Goal: Information Seeking & Learning: Learn about a topic

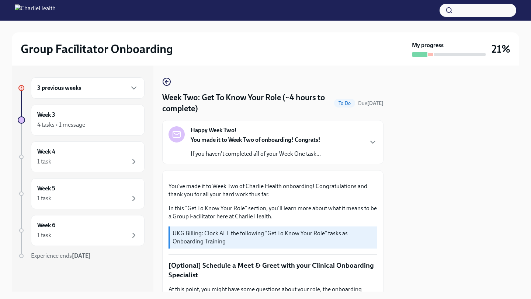
scroll to position [719, 0]
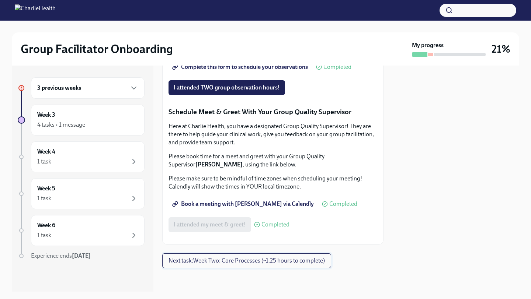
click at [189, 260] on span "Next task : Week Two: Core Processes (~1.25 hours to complete)" at bounding box center [247, 260] width 156 height 7
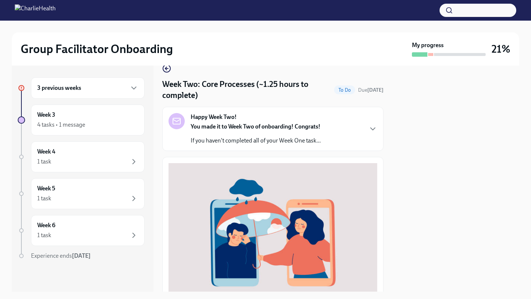
scroll to position [234, 0]
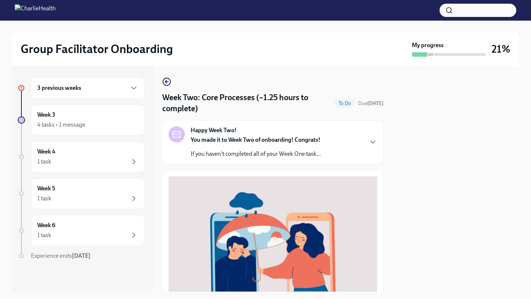
click at [75, 17] on div at bounding box center [265, 10] width 531 height 21
click at [68, 55] on h2 "Group Facilitator Onboarding" at bounding box center [97, 49] width 152 height 15
click at [320, 141] on strong "You made it to Week Two of onboarding! Congrats!" at bounding box center [256, 139] width 130 height 7
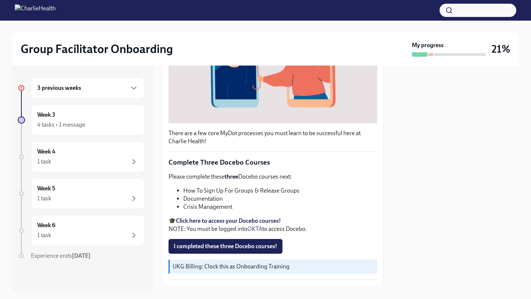
scroll to position [479, 0]
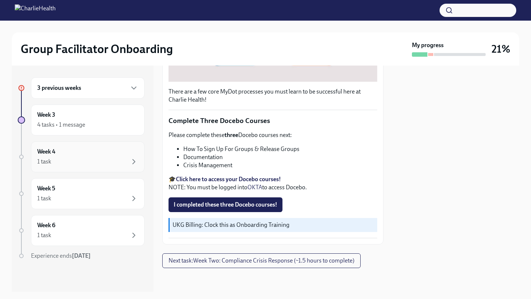
click at [106, 169] on div "Week 4 1 task" at bounding box center [88, 157] width 114 height 31
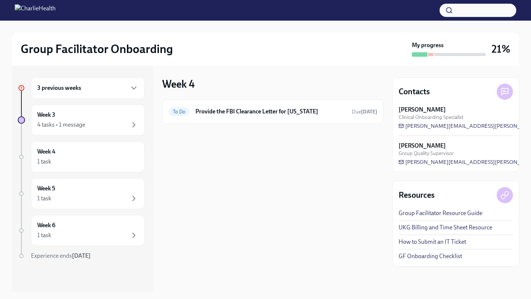
click at [102, 141] on div "3 previous weeks Week 3 4 tasks • 1 message Week 4 1 task Week 5 1 task Week 6 …" at bounding box center [81, 183] width 127 height 212
click at [109, 124] on div "4 tasks • 1 message" at bounding box center [87, 125] width 101 height 9
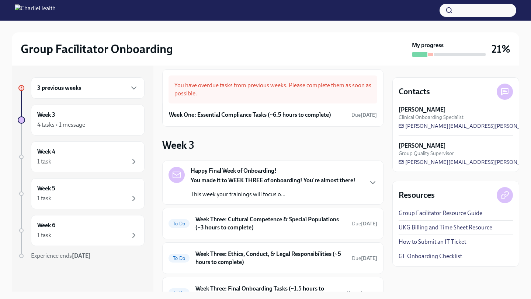
scroll to position [10, 0]
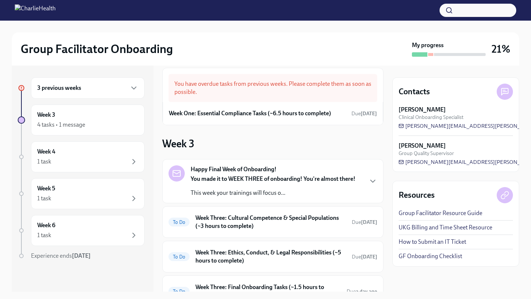
click at [259, 197] on p "This week your trainings will focus o..." at bounding box center [273, 193] width 165 height 8
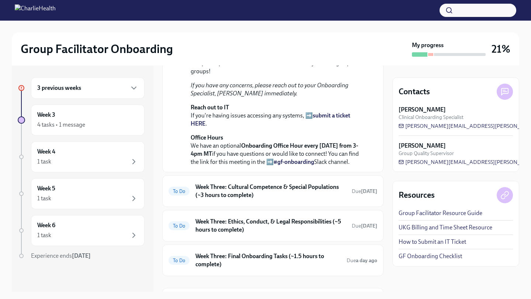
scroll to position [293, 0]
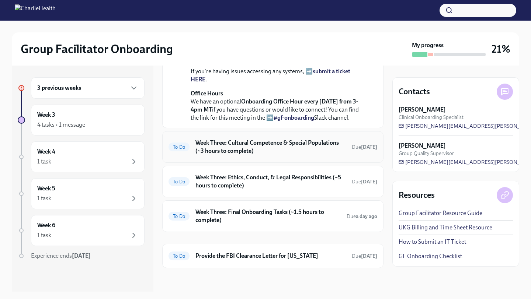
click at [254, 155] on h6 "Week Three: Cultural Competence & Special Populations (~3 hours to complete)" at bounding box center [270, 147] width 150 height 16
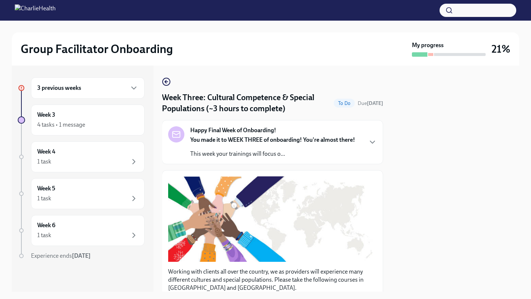
scroll to position [1, 0]
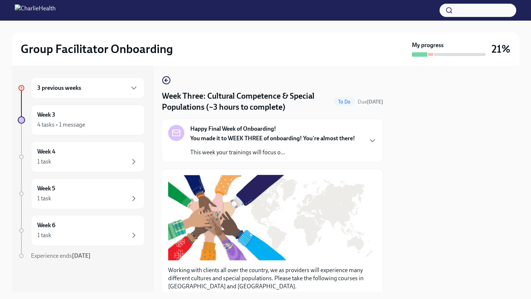
click at [292, 132] on div "Happy Final Week of Onboarding! You made it to WEEK THREE of onboarding! You're…" at bounding box center [272, 141] width 165 height 32
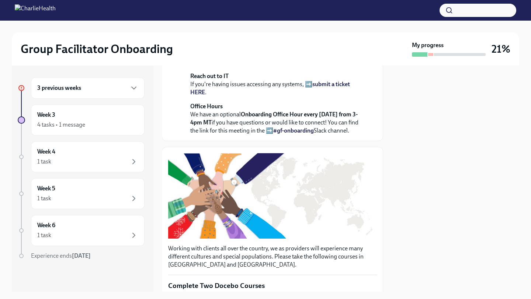
scroll to position [332, 0]
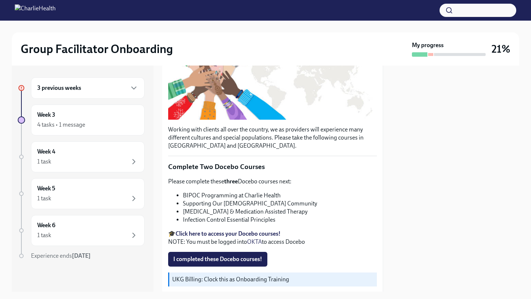
click at [99, 84] on div "3 previous weeks" at bounding box center [87, 88] width 101 height 9
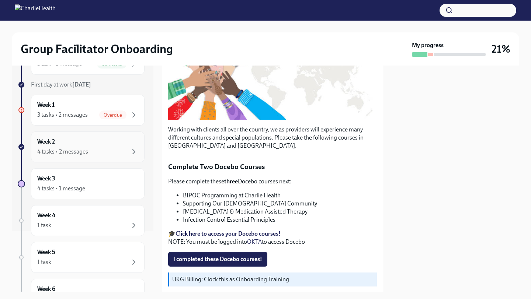
scroll to position [54, 0]
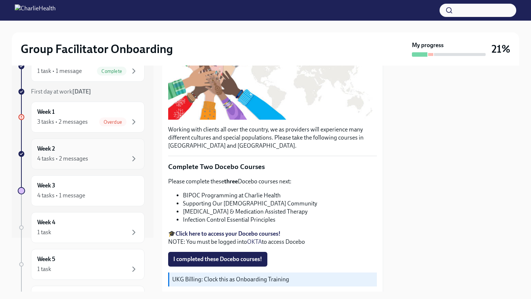
click at [123, 160] on div "4 tasks • 2 messages" at bounding box center [87, 159] width 101 height 9
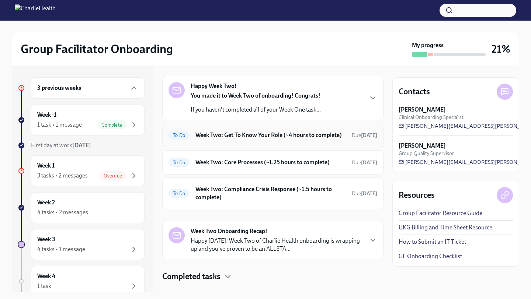
scroll to position [20, 0]
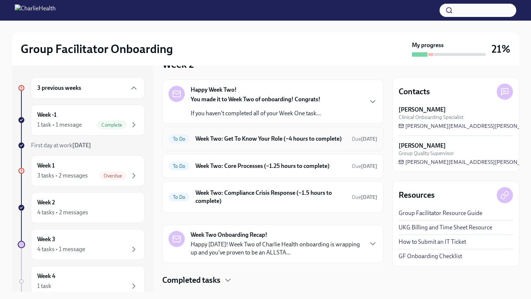
click at [216, 143] on h6 "Week Two: Get To Know Your Role (~4 hours to complete)" at bounding box center [270, 139] width 150 height 8
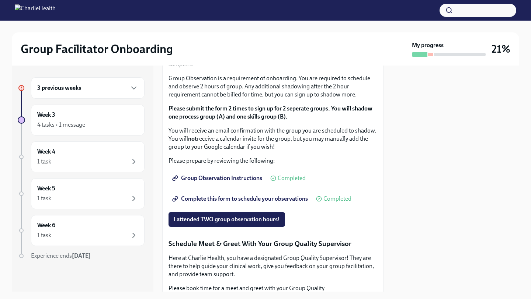
scroll to position [437, 0]
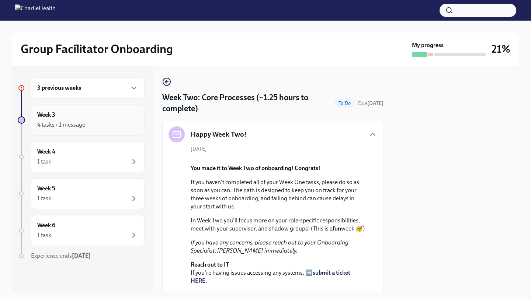
scroll to position [479, 0]
